Goal: Task Accomplishment & Management: Manage account settings

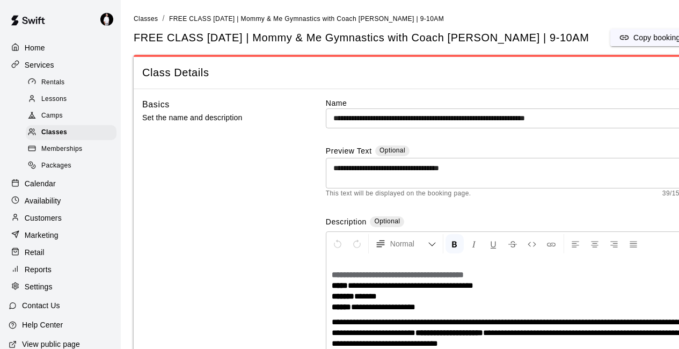
click at [60, 223] on p "Customers" at bounding box center [43, 218] width 37 height 11
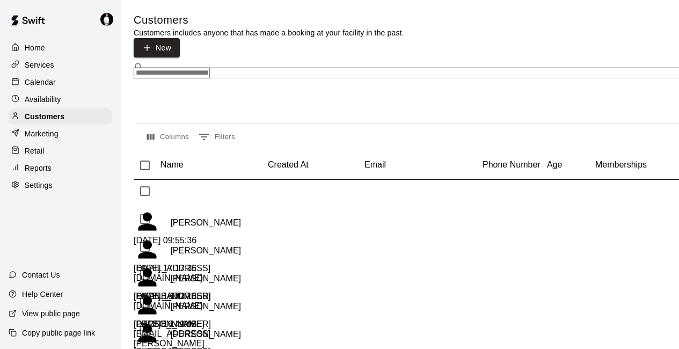
click at [210, 68] on input "Search customers by name or email" at bounding box center [172, 73] width 76 height 11
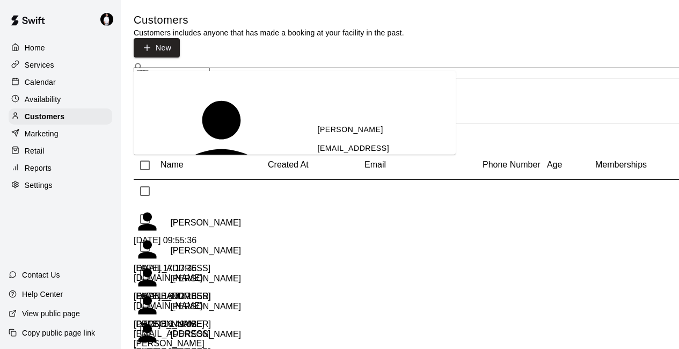
type input "******"
click at [317, 242] on div "[PERSON_NAME] [EMAIL_ADDRESS][DOMAIN_NAME]" at bounding box center [382, 266] width 130 height 49
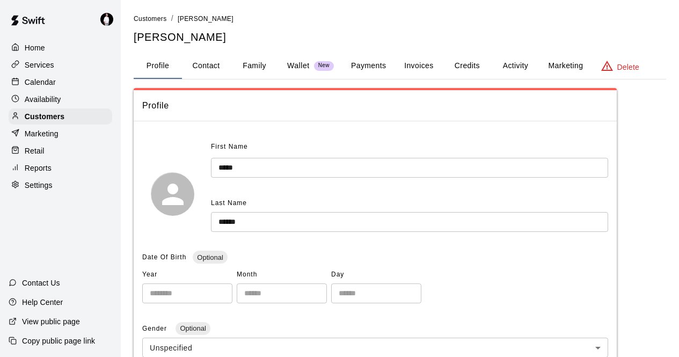
click at [472, 68] on button "Credits" at bounding box center [467, 66] width 48 height 26
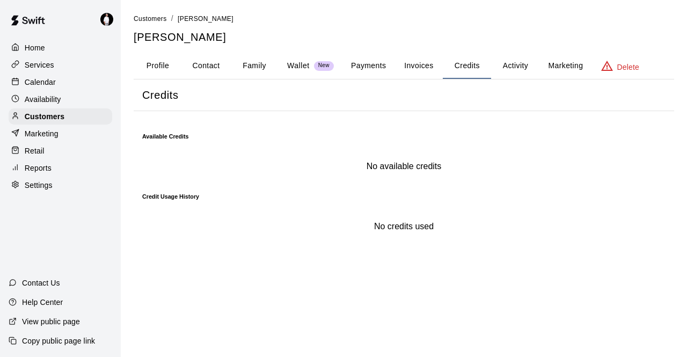
click at [431, 64] on button "Invoices" at bounding box center [419, 66] width 48 height 26
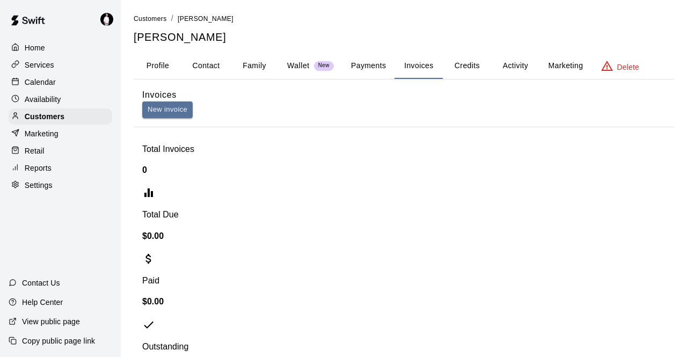
click at [524, 62] on button "Activity" at bounding box center [515, 66] width 48 height 26
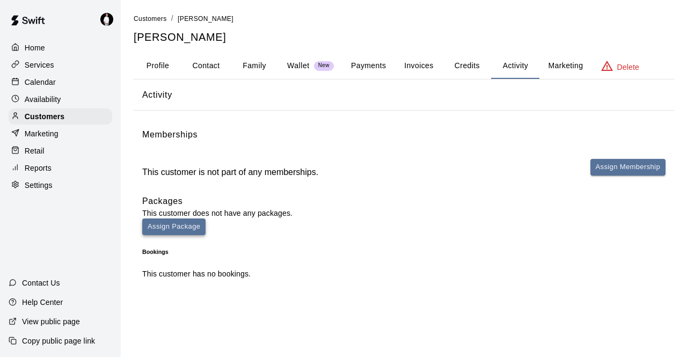
click at [206, 219] on button "Assign Package" at bounding box center [173, 227] width 63 height 17
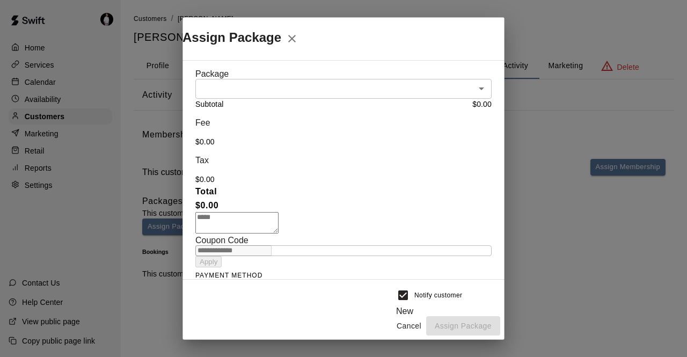
click at [473, 92] on body "Home Services Calendar Availability Customers Marketing Retail Reports Settings…" at bounding box center [343, 148] width 687 height 296
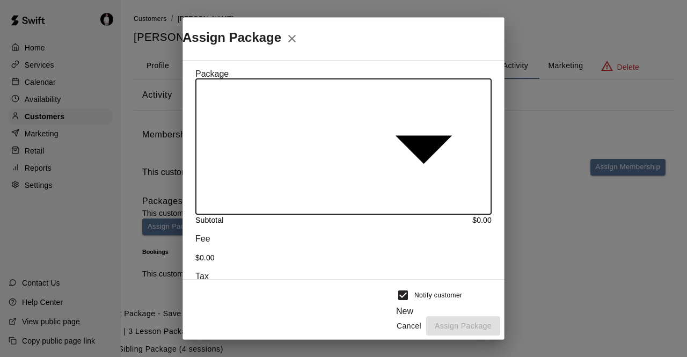
click at [472, 90] on div at bounding box center [343, 178] width 687 height 357
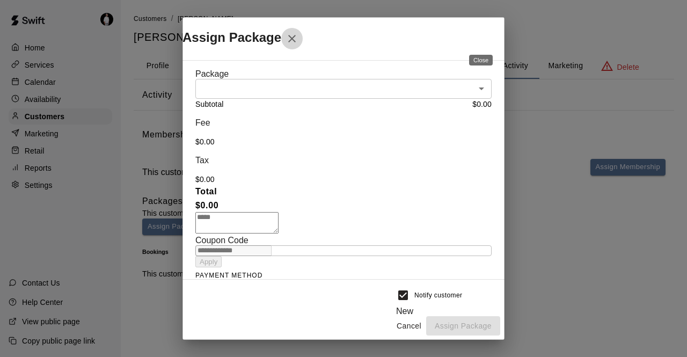
click at [296, 37] on icon "Close" at bounding box center [292, 39] width 8 height 8
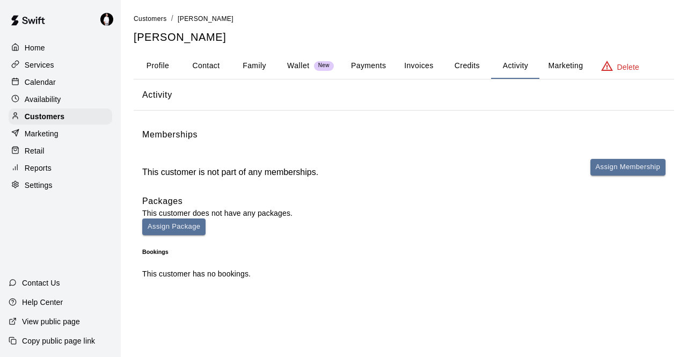
click at [471, 66] on button "Credits" at bounding box center [467, 66] width 48 height 26
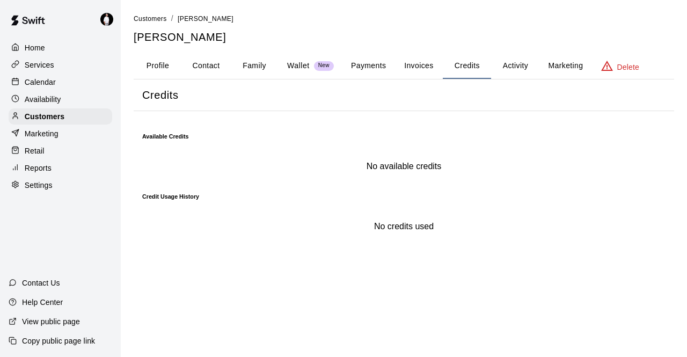
click at [366, 69] on button "Payments" at bounding box center [369, 66] width 52 height 26
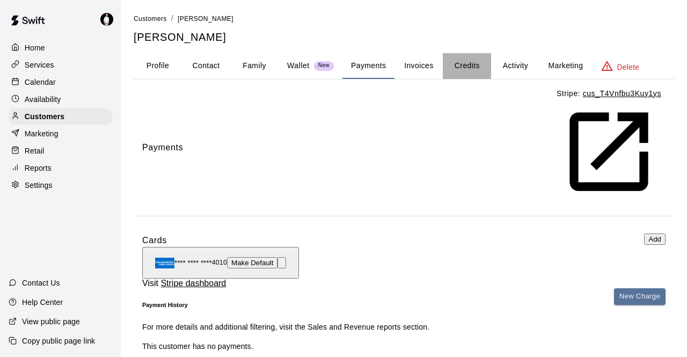
click at [469, 63] on button "Credits" at bounding box center [467, 66] width 48 height 26
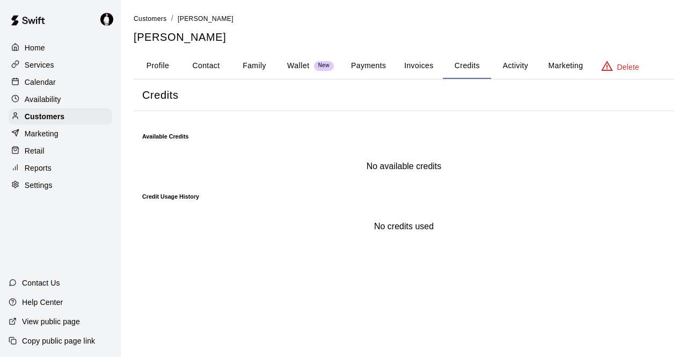
click at [50, 68] on p "Services" at bounding box center [40, 65] width 30 height 11
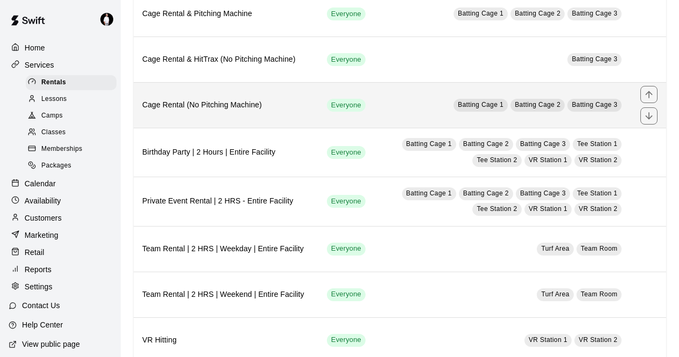
scroll to position [162, 0]
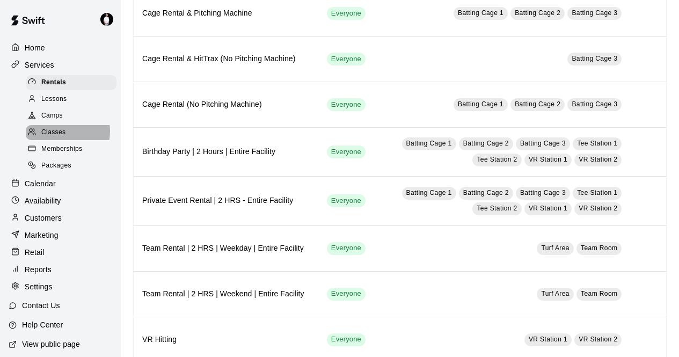
click at [56, 135] on span "Classes" at bounding box center [53, 132] width 24 height 11
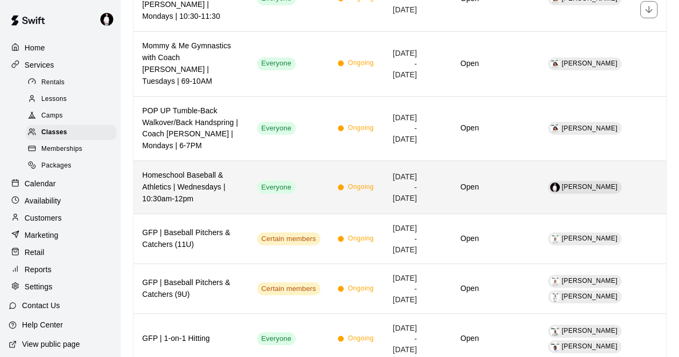
scroll to position [645, 0]
click at [228, 195] on h6 "Homeschool Baseball & Athletics | Wednesdays | 10:30am-12pm" at bounding box center [191, 186] width 98 height 35
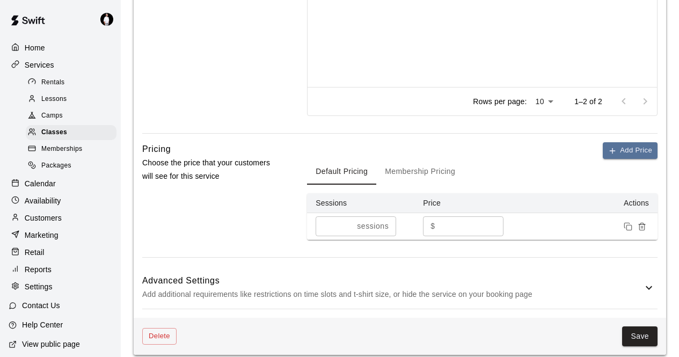
scroll to position [808, 0]
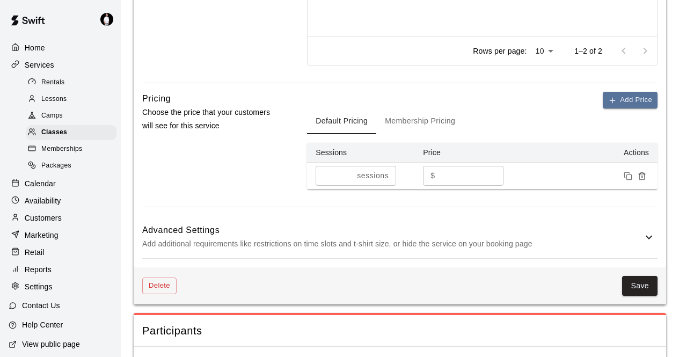
click at [48, 189] on p "Calendar" at bounding box center [40, 183] width 31 height 11
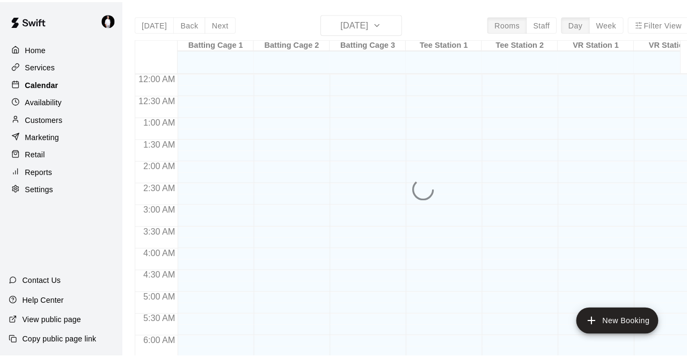
scroll to position [458, 0]
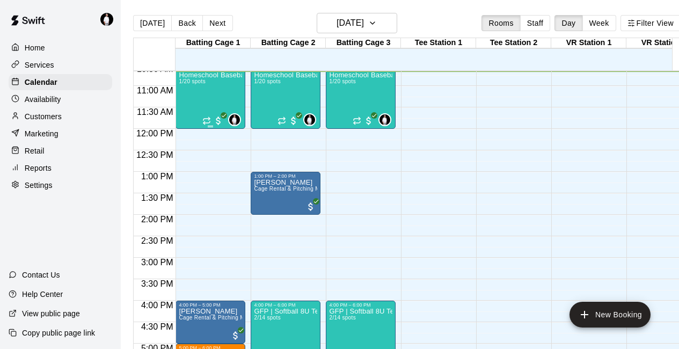
click at [205, 104] on div "Homeschool Baseball & Athletics | Mon & Wed | 10am-12pm 1/20 spots" at bounding box center [210, 245] width 63 height 349
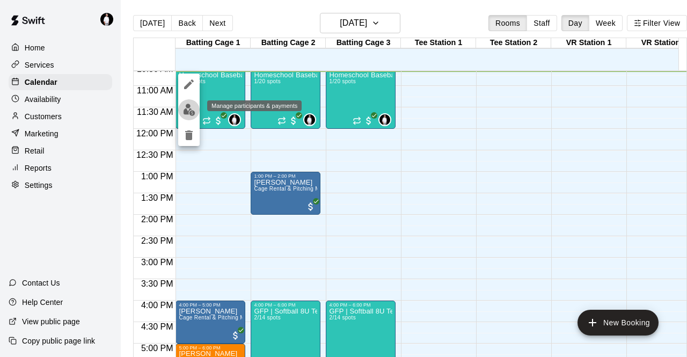
click at [193, 110] on img "edit" at bounding box center [189, 110] width 12 height 12
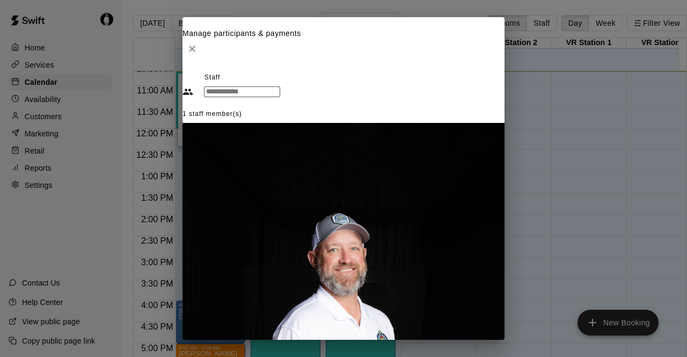
type input "****"
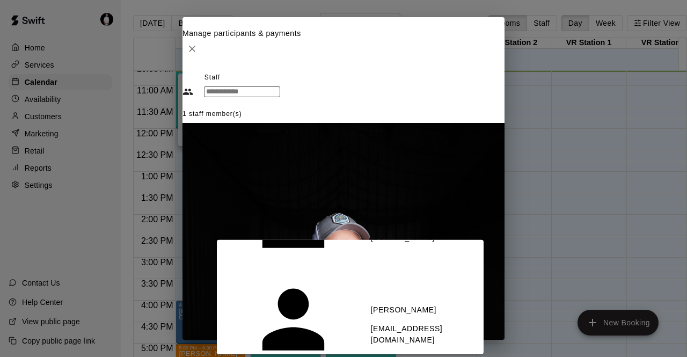
scroll to position [81, 0]
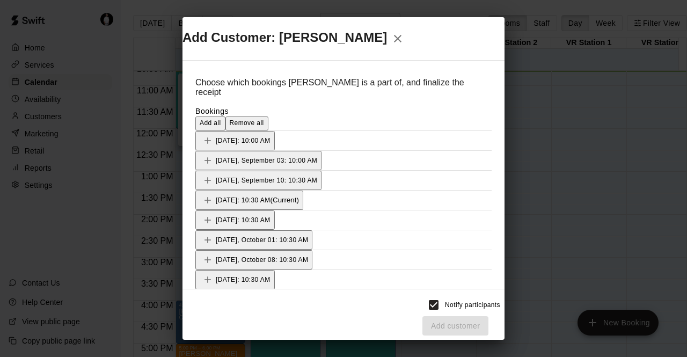
click at [303, 193] on button "[DATE]: 10:30 AM (Current)" at bounding box center [249, 200] width 108 height 19
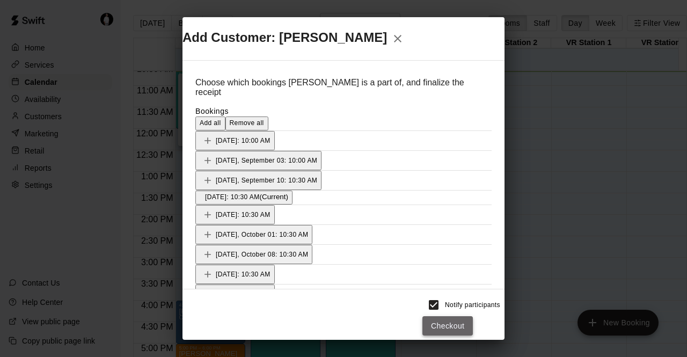
click at [473, 324] on button "Checkout" at bounding box center [448, 326] width 50 height 20
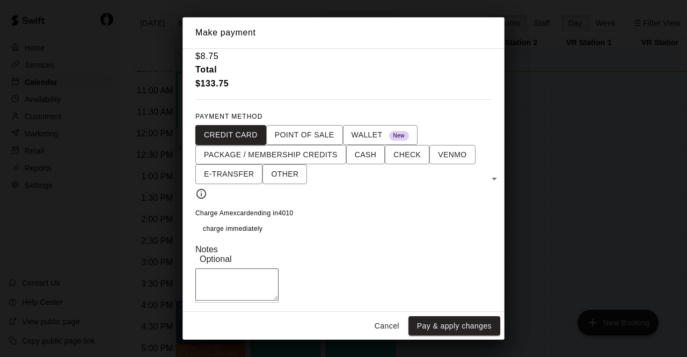
scroll to position [44, 0]
click at [459, 326] on button "Pay & apply changes" at bounding box center [455, 326] width 92 height 20
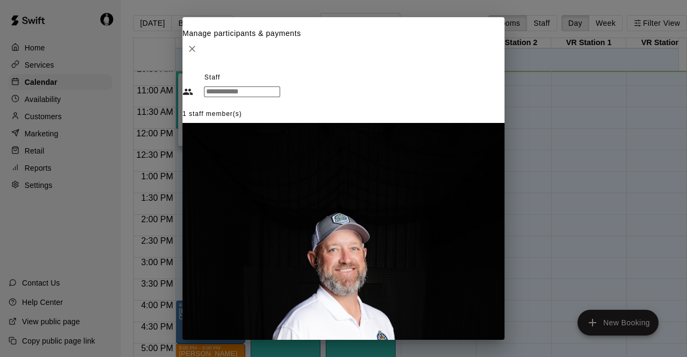
scroll to position [35, 0]
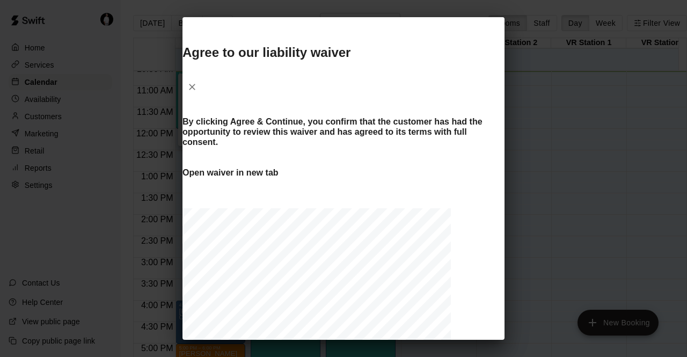
scroll to position [192, 0]
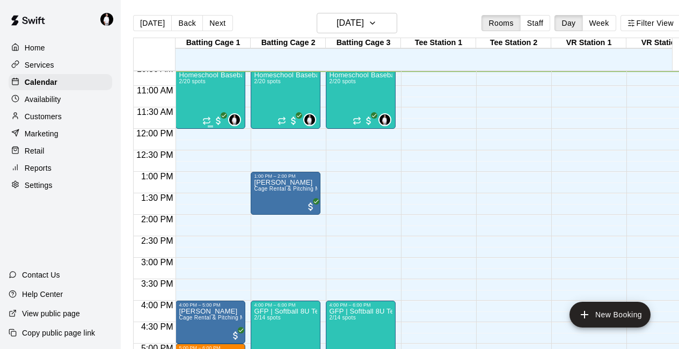
click at [182, 96] on div "Homeschool Baseball & Athletics | Mon & Wed | 10am-12pm 2/20 spots" at bounding box center [210, 245] width 63 height 349
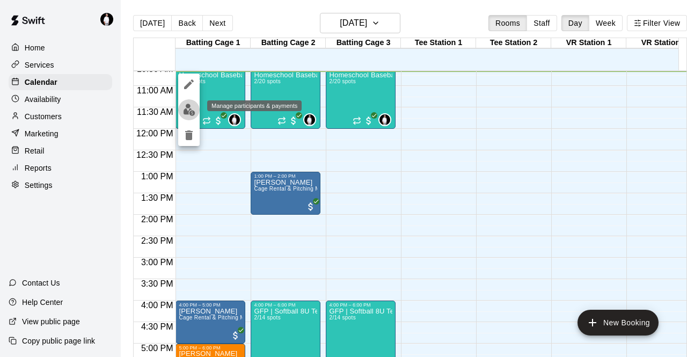
click at [185, 116] on button "edit" at bounding box center [188, 109] width 21 height 21
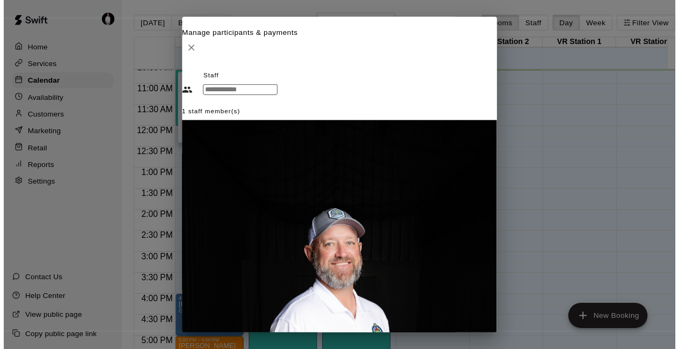
scroll to position [48, 0]
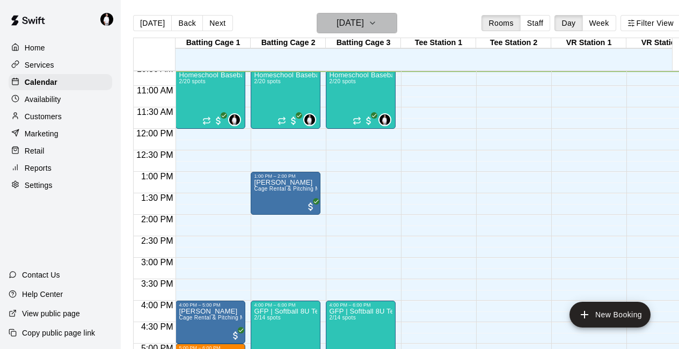
click at [392, 25] on button "[DATE]" at bounding box center [357, 23] width 81 height 20
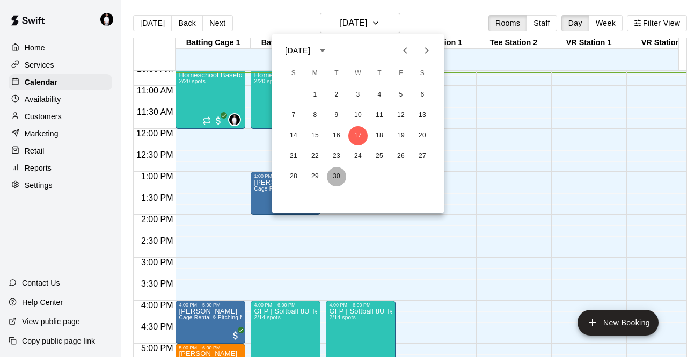
click at [335, 178] on button "30" at bounding box center [336, 176] width 19 height 19
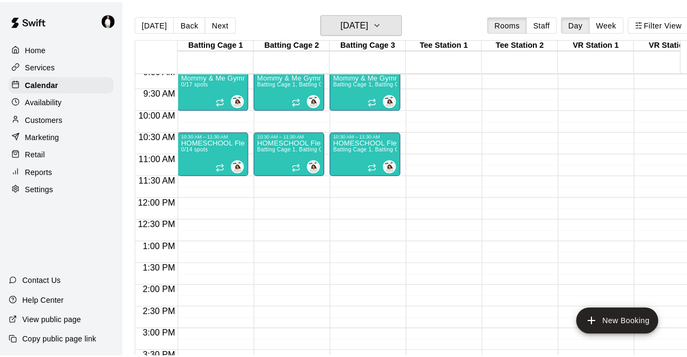
scroll to position [386, 0]
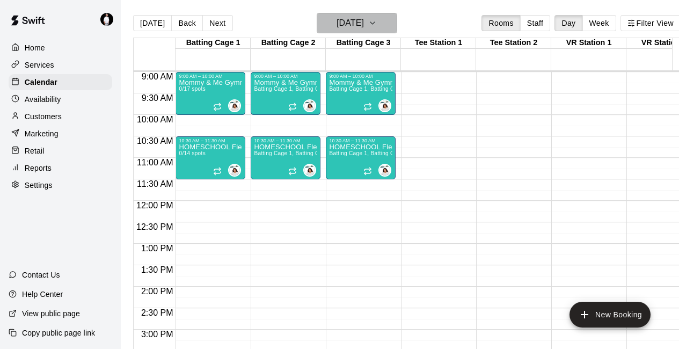
click at [377, 18] on icon "button" at bounding box center [372, 23] width 9 height 13
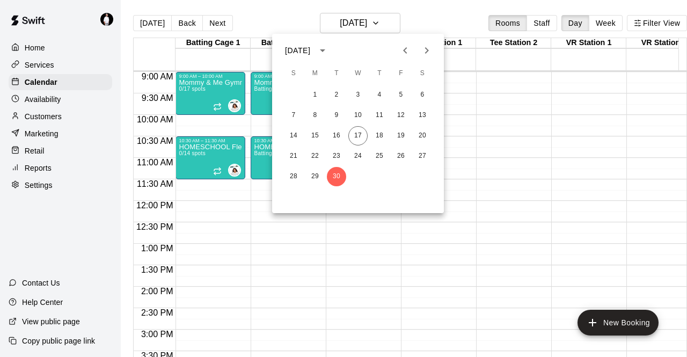
click at [425, 53] on icon "Next month" at bounding box center [427, 50] width 4 height 6
click at [358, 92] on button "1" at bounding box center [358, 94] width 19 height 19
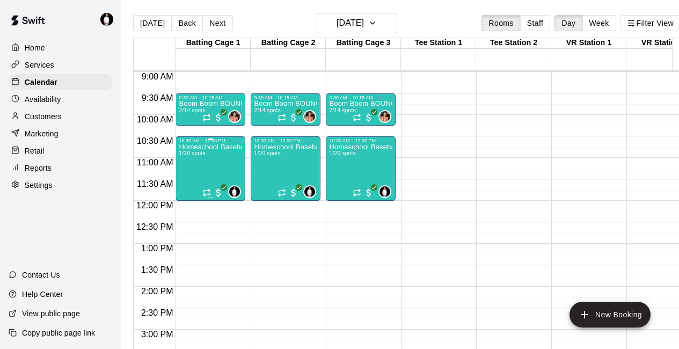
click at [201, 147] on p "Homeschool Baseball & Athletics | Mon & Wed | 10am-12pm" at bounding box center [210, 147] width 63 height 0
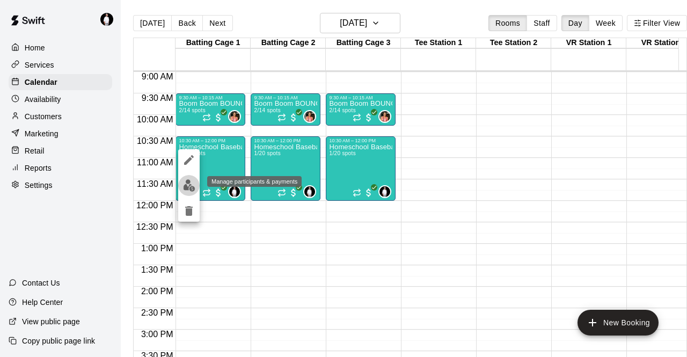
click at [191, 186] on img "edit" at bounding box center [189, 185] width 12 height 12
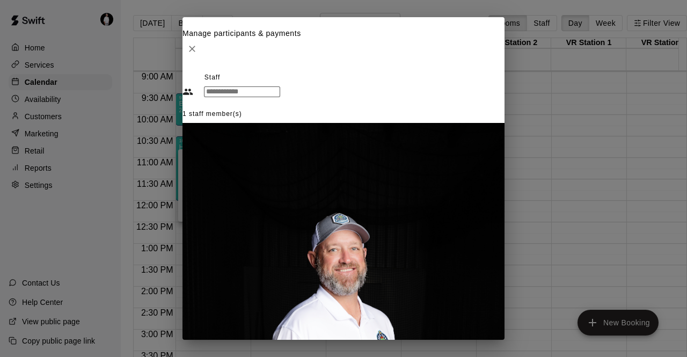
type input "****"
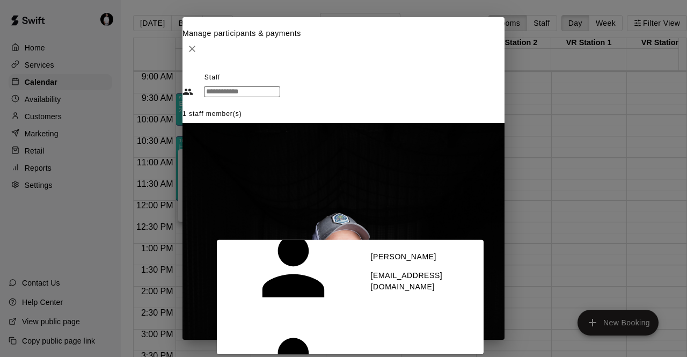
scroll to position [30, 0]
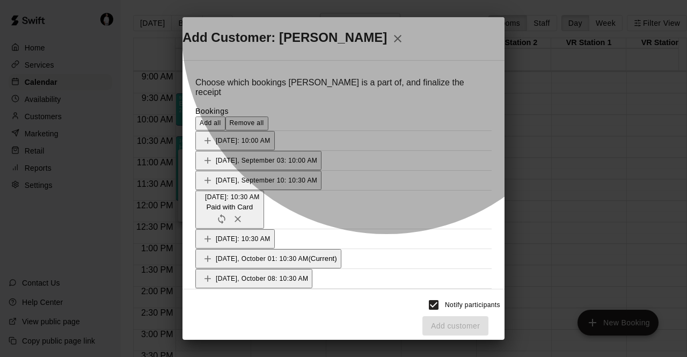
click at [264, 193] on button "[DATE]: 10:30 AM Paid with Card" at bounding box center [229, 210] width 69 height 38
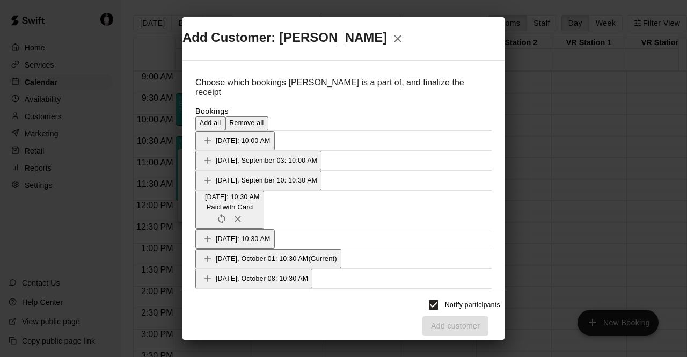
scroll to position [58, 0]
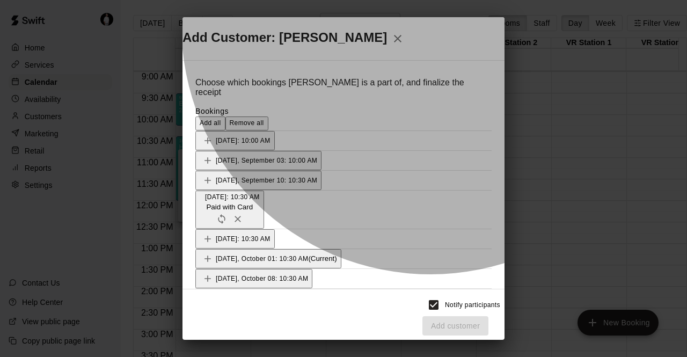
click at [275, 229] on button "[DATE]: 10:30 AM" at bounding box center [234, 238] width 79 height 19
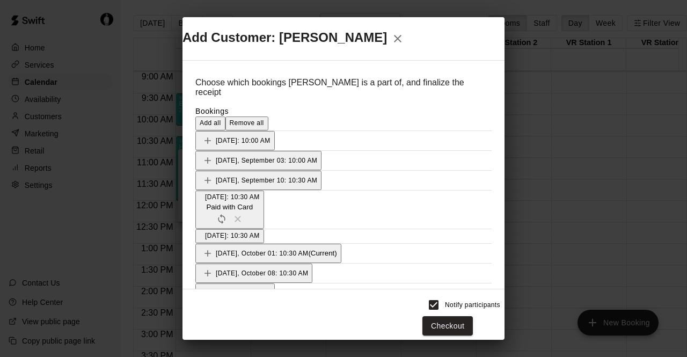
click at [342, 244] on button "[DATE], October 01: 10:30 AM (Current)" at bounding box center [268, 253] width 146 height 19
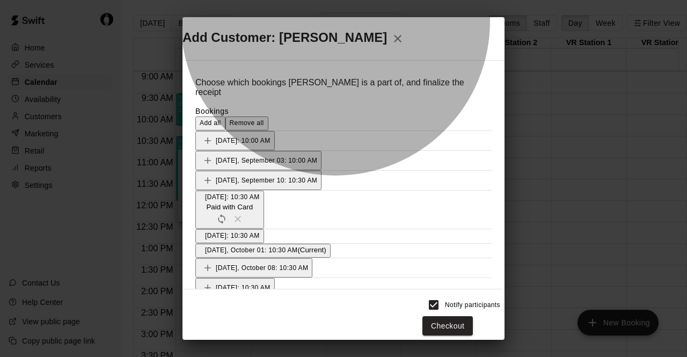
click at [264, 229] on button "[DATE]: 10:30 AM" at bounding box center [229, 236] width 69 height 14
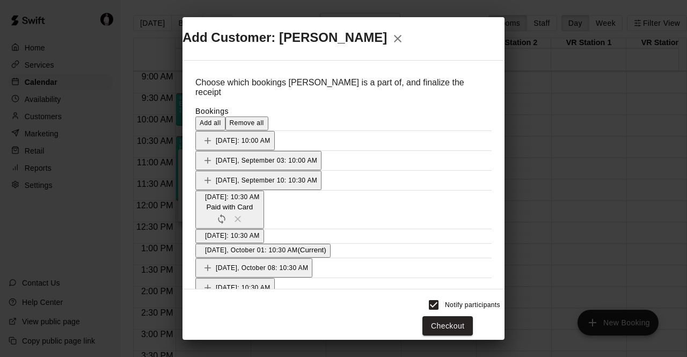
click at [241, 264] on span "[DATE], October 08: 10:30 AM" at bounding box center [262, 268] width 92 height 8
click at [470, 349] on button "Waive all" at bounding box center [474, 360] width 35 height 17
type input "*"
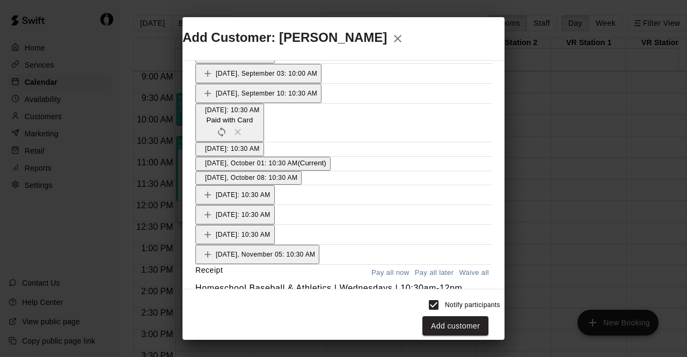
scroll to position [88, 0]
click at [472, 322] on button "Add customer" at bounding box center [456, 326] width 66 height 20
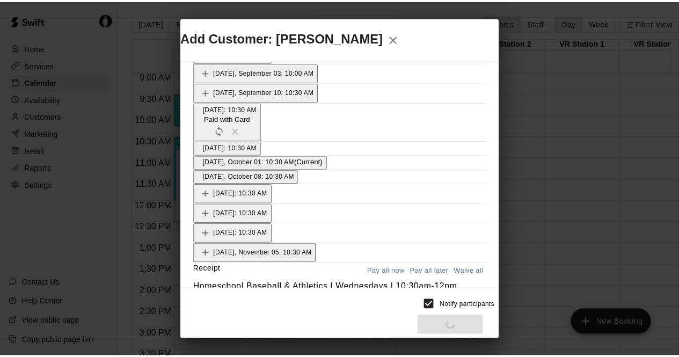
scroll to position [50, 0]
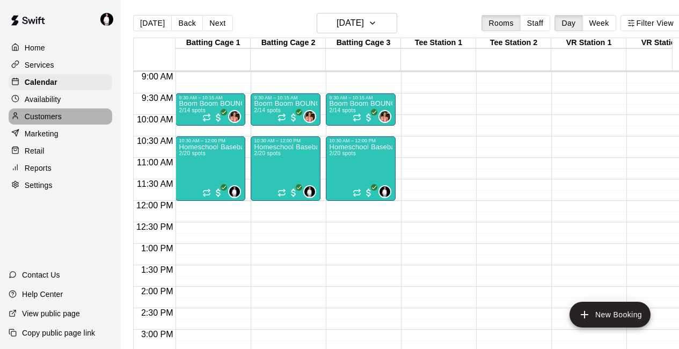
click at [31, 122] on p "Customers" at bounding box center [43, 116] width 37 height 11
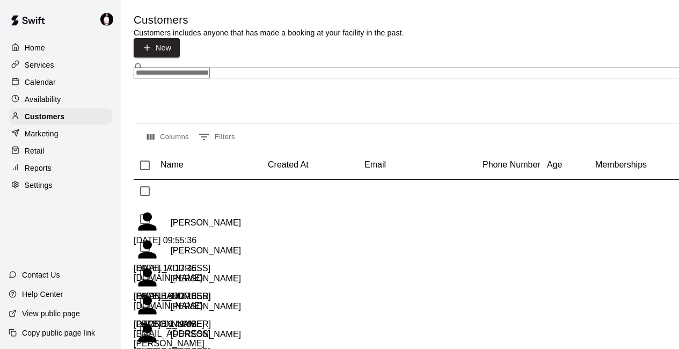
click at [210, 68] on input "Search customers by name or email" at bounding box center [172, 73] width 76 height 11
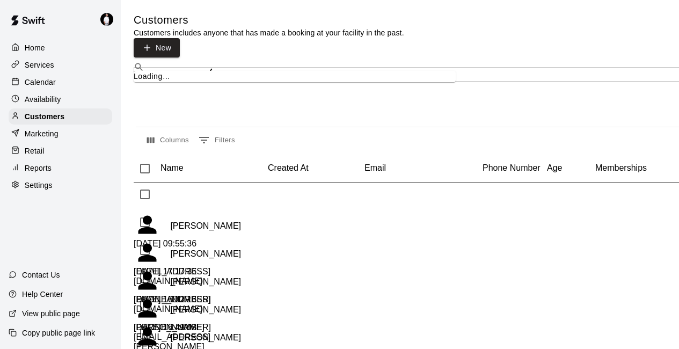
type input "*"
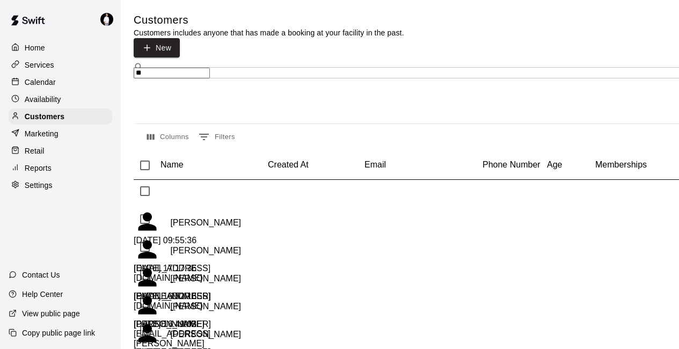
type input "***"
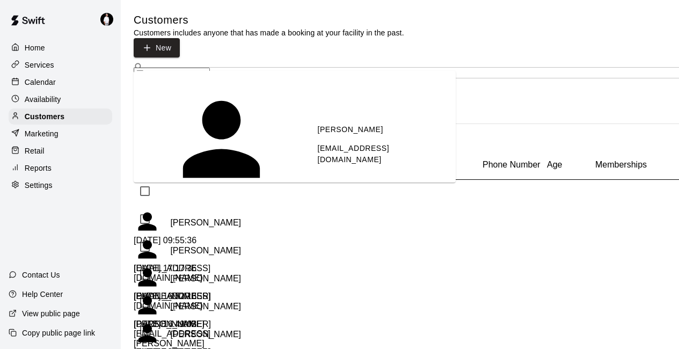
click at [317, 117] on div "[PERSON_NAME] [EMAIL_ADDRESS][DOMAIN_NAME]" at bounding box center [382, 141] width 130 height 49
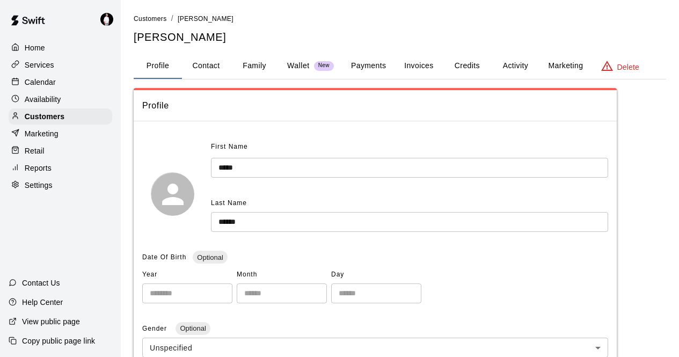
click at [469, 66] on button "Credits" at bounding box center [467, 66] width 48 height 26
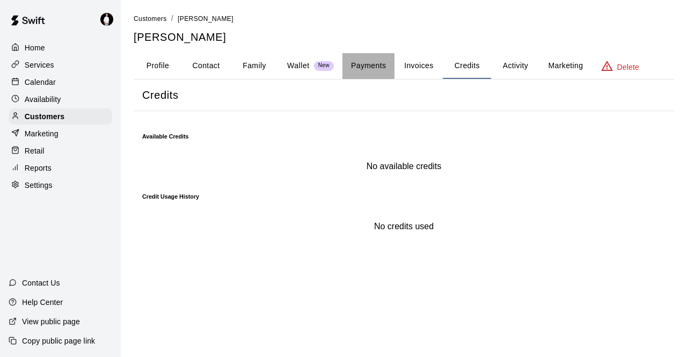
click at [368, 67] on button "Payments" at bounding box center [369, 66] width 52 height 26
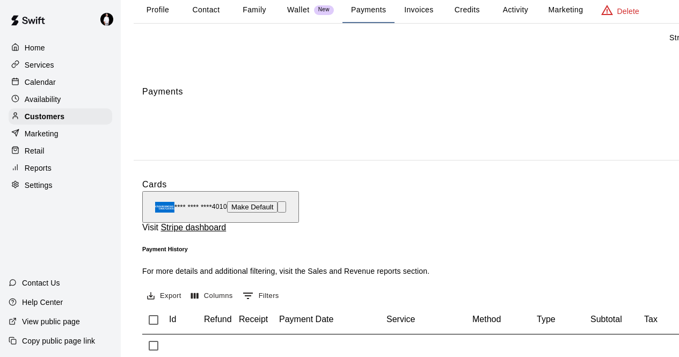
scroll to position [59, 0]
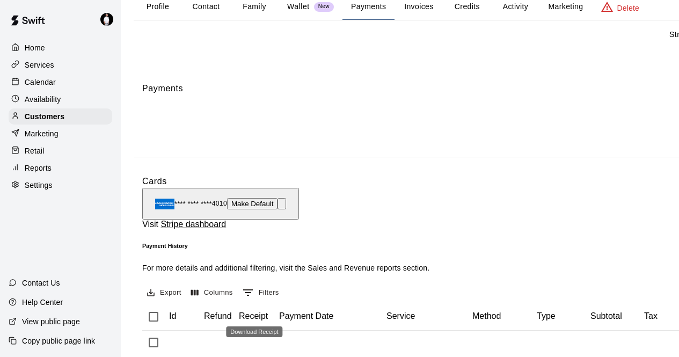
click at [70, 85] on div "Calendar" at bounding box center [61, 82] width 104 height 16
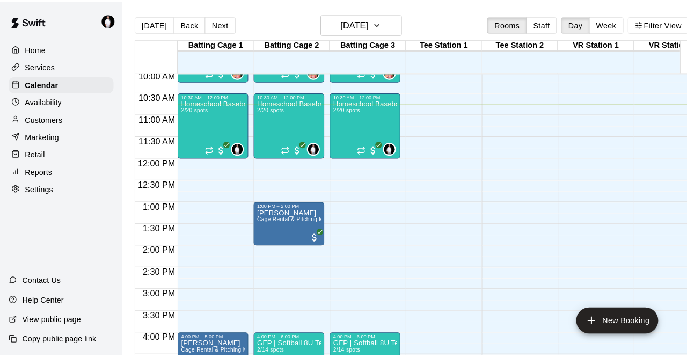
scroll to position [432, 0]
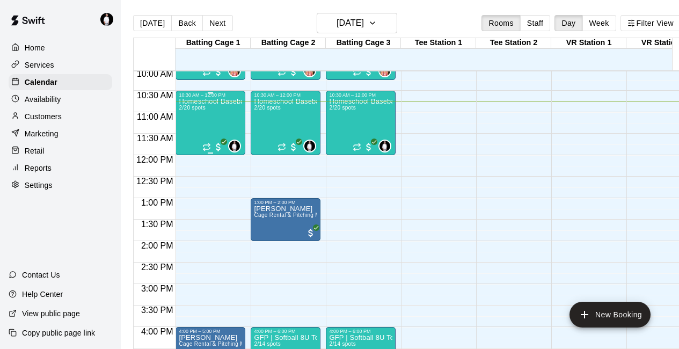
click at [196, 120] on div "Homeschool Baseball & Athletics | Mon & Wed | 10am-12pm 2/20 spots" at bounding box center [210, 272] width 63 height 349
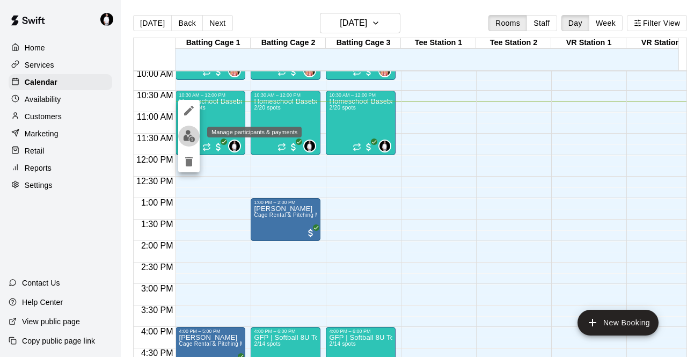
click at [191, 140] on img "edit" at bounding box center [189, 136] width 12 height 12
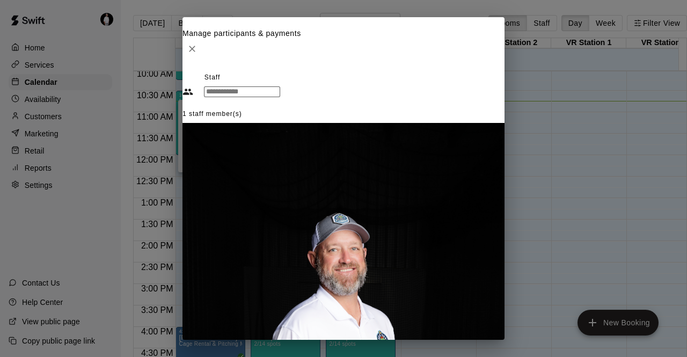
type input "*****"
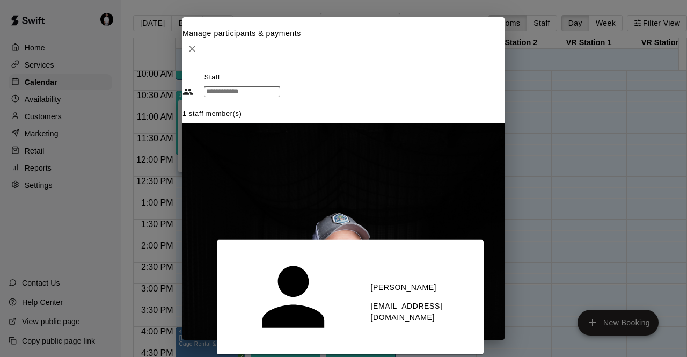
scroll to position [57, 0]
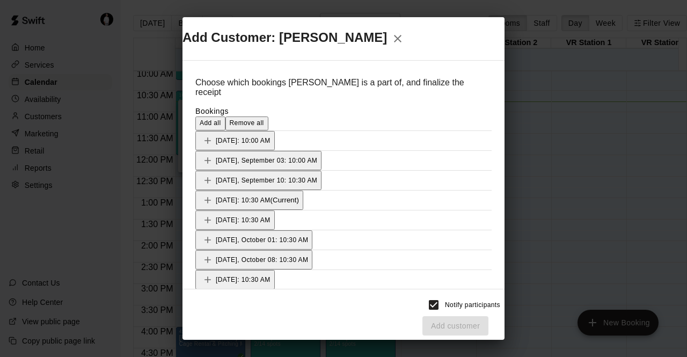
scroll to position [49, 0]
click at [303, 191] on button "[DATE]: 10:30 AM (Current)" at bounding box center [249, 200] width 108 height 19
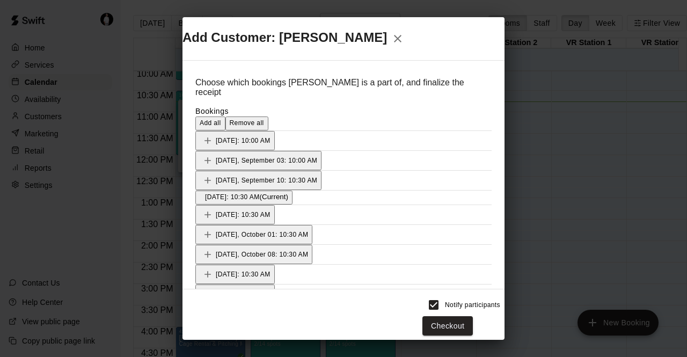
click at [275, 205] on button "[DATE]: 10:30 AM" at bounding box center [234, 214] width 79 height 19
click at [313, 220] on button "[DATE], October 01: 10:30 AM" at bounding box center [253, 229] width 117 height 19
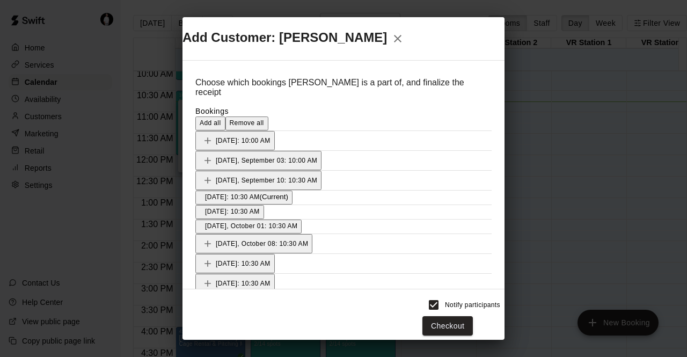
scroll to position [76, 0]
click at [313, 234] on button "[DATE], October 08: 10:30 AM" at bounding box center [253, 243] width 117 height 19
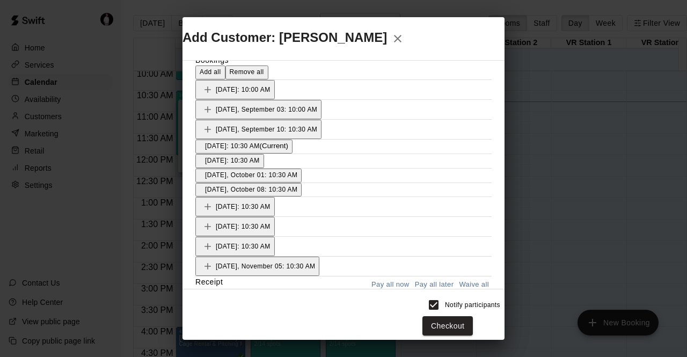
scroll to position [52, 0]
type input "*"
click at [272, 349] on input "***" at bounding box center [233, 354] width 76 height 11
type input "*"
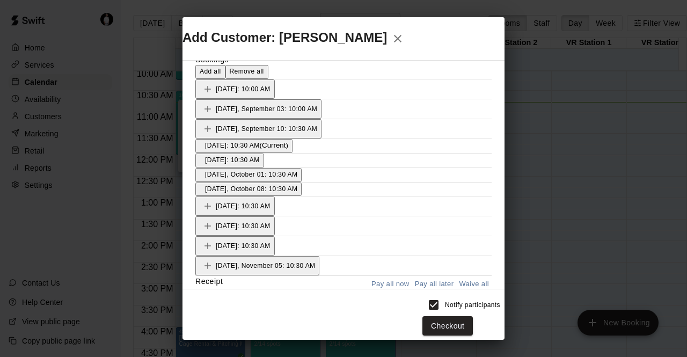
type input "*****"
type input "*"
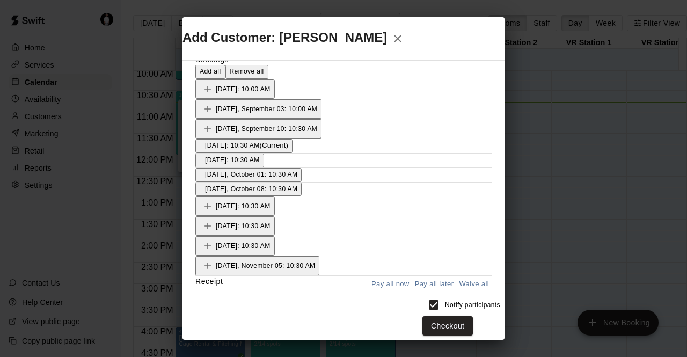
scroll to position [104, 0]
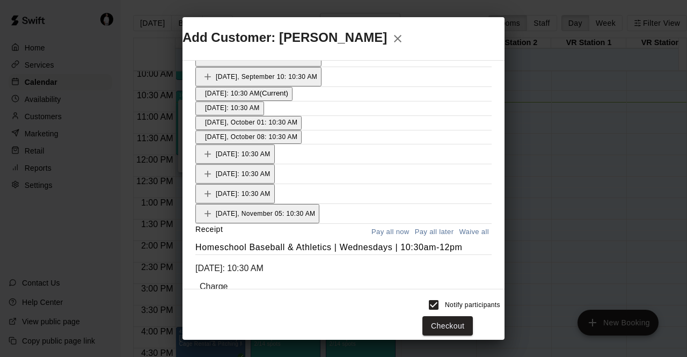
type input "*****"
type input "*"
type input "*****"
click at [473, 323] on button "Checkout" at bounding box center [448, 326] width 50 height 20
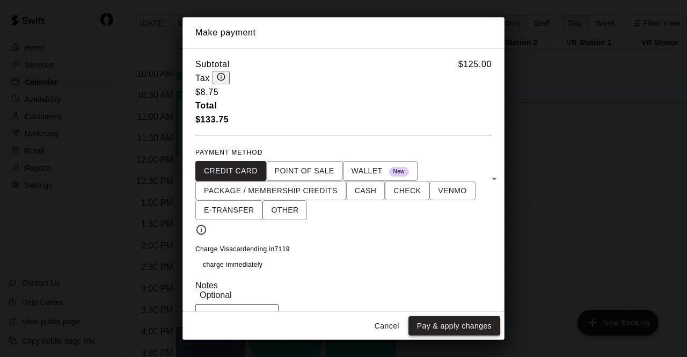
click at [477, 326] on button "Pay & apply changes" at bounding box center [455, 326] width 92 height 20
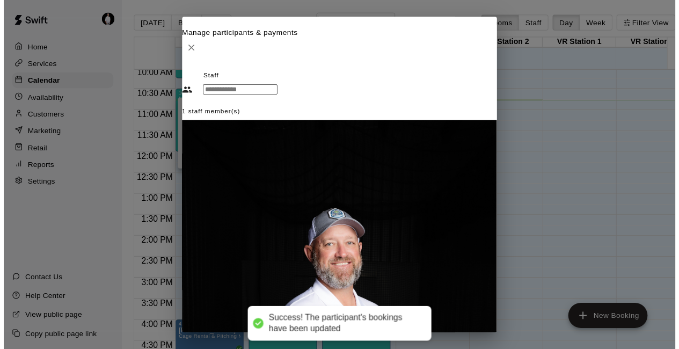
scroll to position [76, 0]
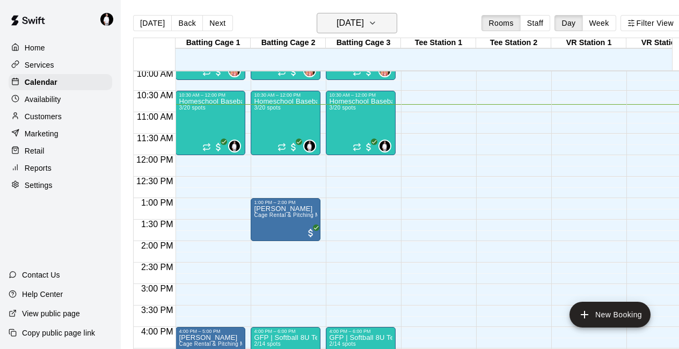
click at [377, 21] on icon "button" at bounding box center [372, 23] width 9 height 13
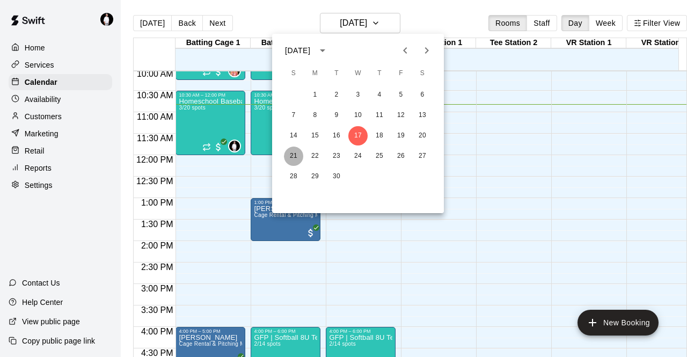
click at [295, 152] on button "21" at bounding box center [293, 156] width 19 height 19
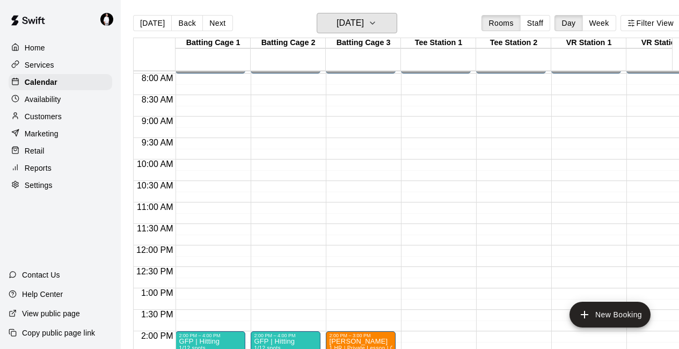
scroll to position [342, 0]
click at [377, 27] on icon "button" at bounding box center [372, 23] width 9 height 13
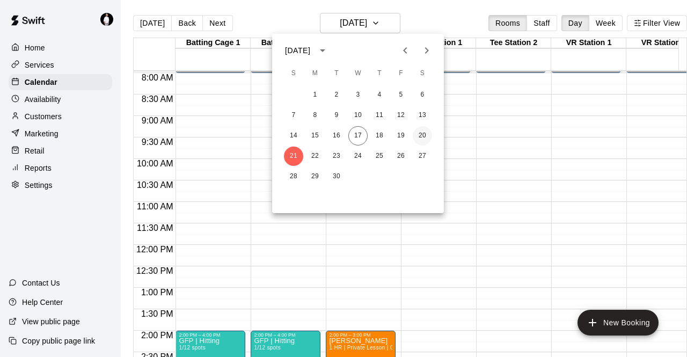
click at [423, 137] on button "20" at bounding box center [422, 135] width 19 height 19
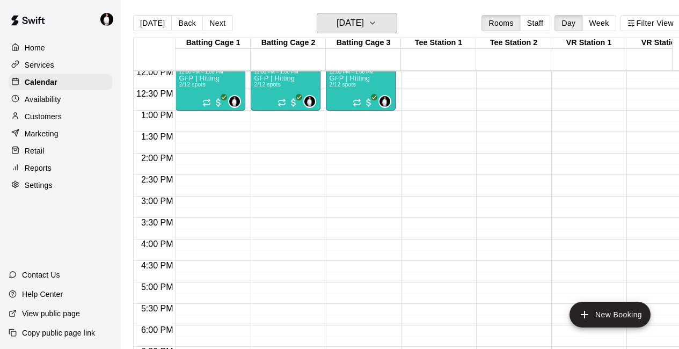
scroll to position [520, 0]
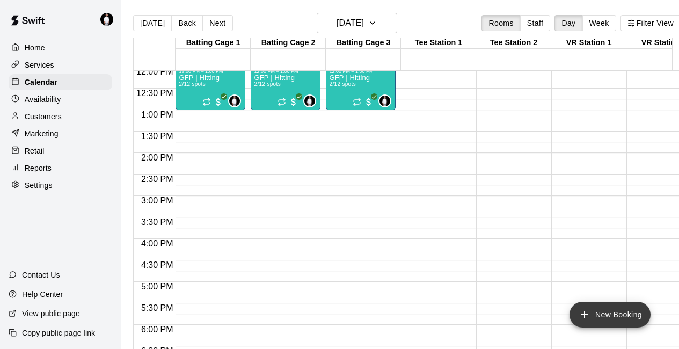
click at [607, 313] on button "New Booking" at bounding box center [610, 315] width 81 height 26
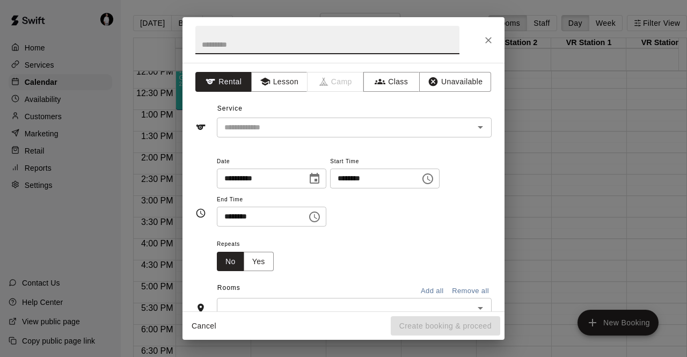
click at [360, 177] on input "********" at bounding box center [371, 179] width 83 height 20
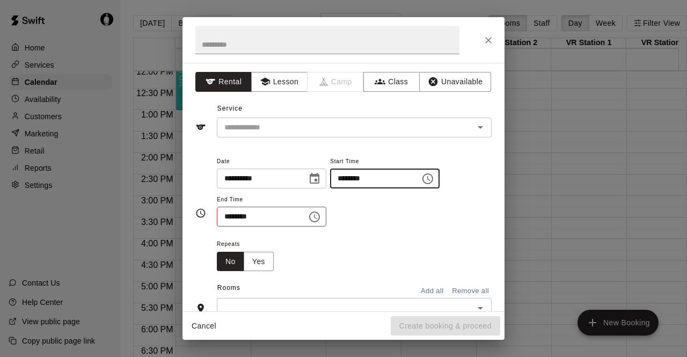
type input "********"
click at [253, 219] on input "********" at bounding box center [258, 217] width 83 height 20
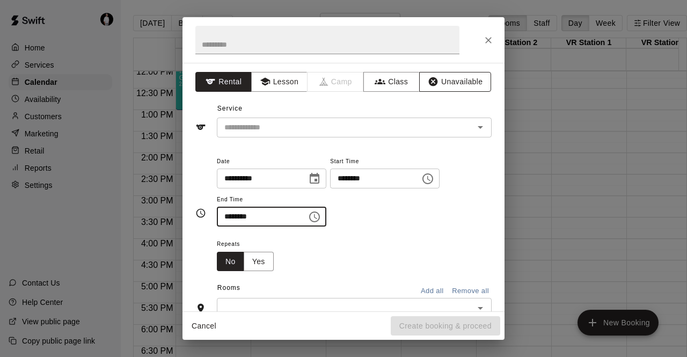
type input "********"
click at [443, 77] on button "Unavailable" at bounding box center [455, 82] width 72 height 20
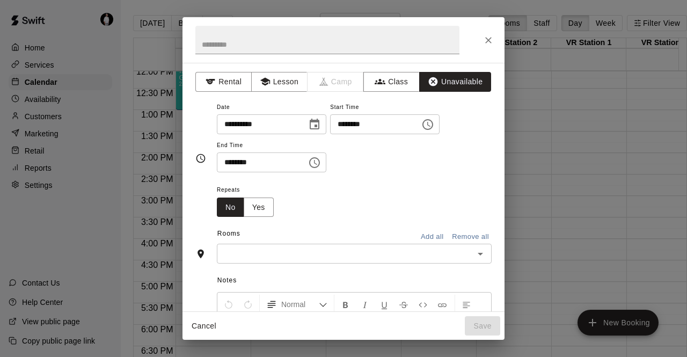
click at [421, 236] on button "Add all" at bounding box center [432, 237] width 34 height 17
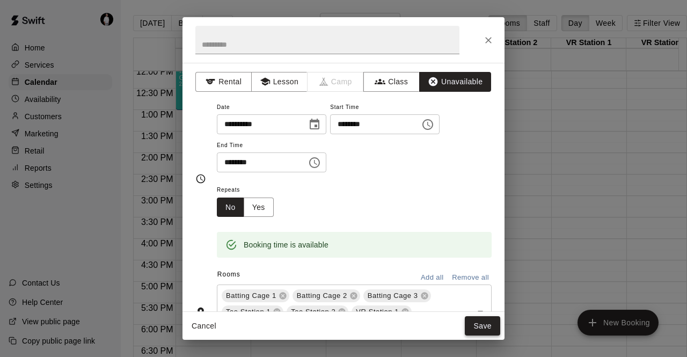
click at [486, 324] on button "Save" at bounding box center [482, 326] width 35 height 20
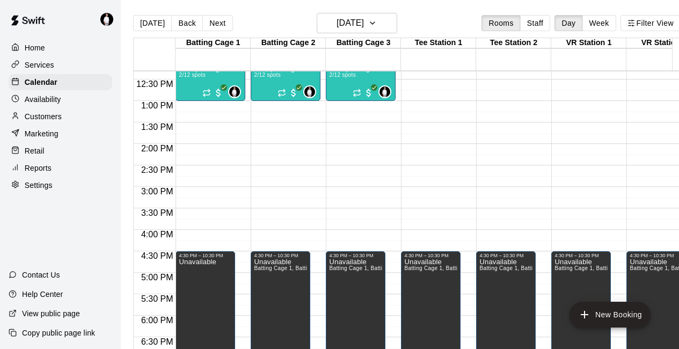
scroll to position [519, 0]
